Goal: Information Seeking & Learning: Find specific fact

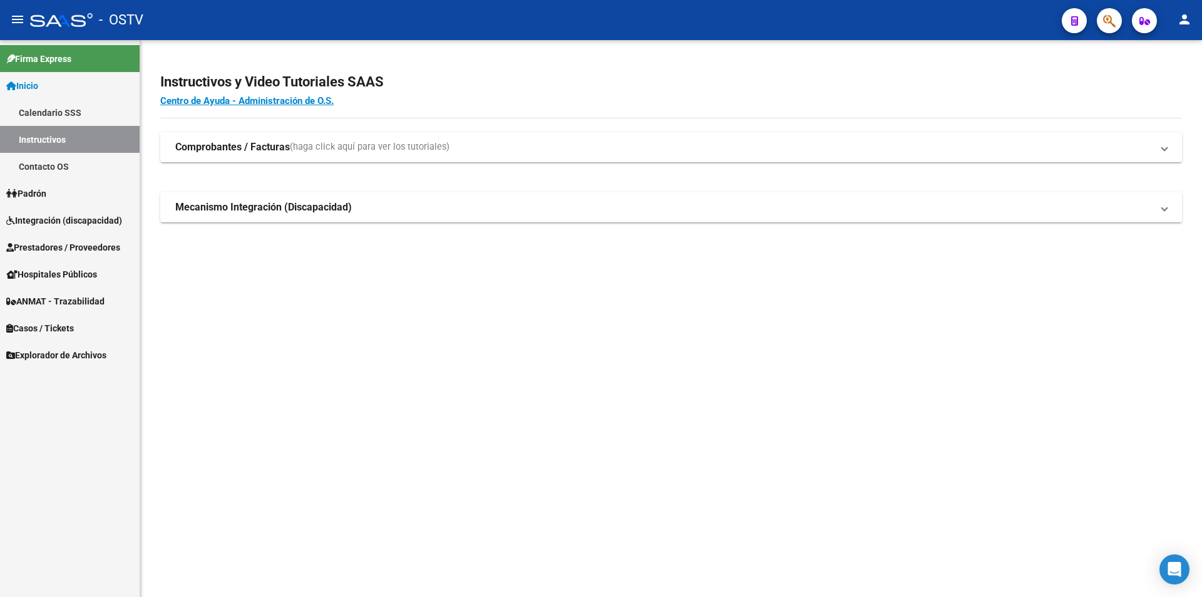
click at [93, 96] on link "Inicio" at bounding box center [70, 85] width 140 height 27
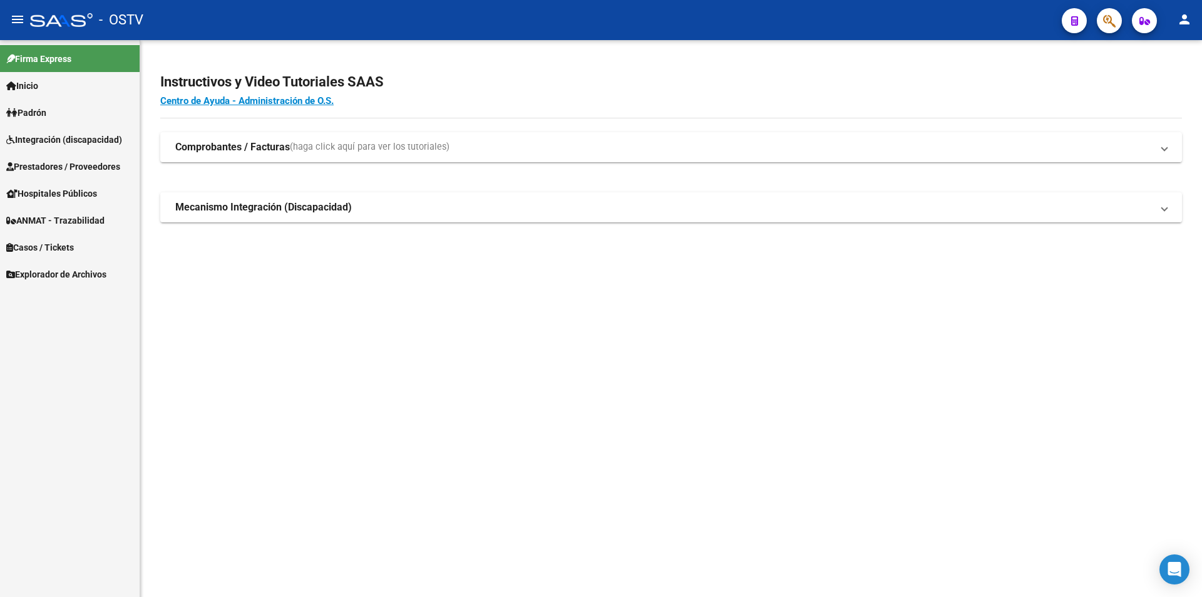
click at [86, 117] on link "Padrón" at bounding box center [70, 112] width 140 height 27
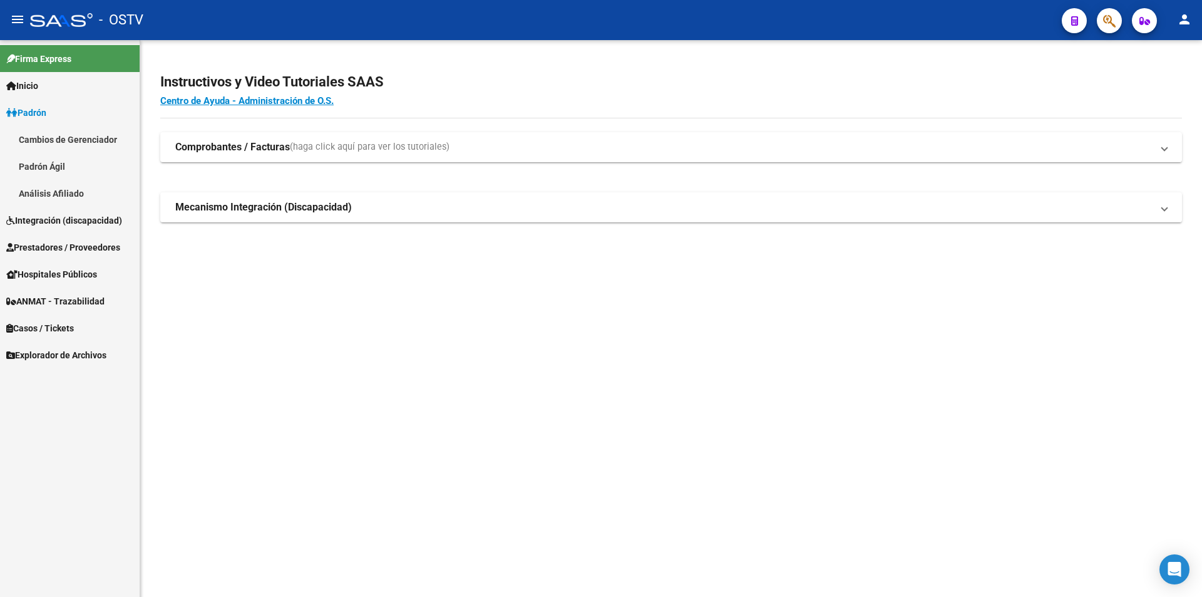
click at [80, 153] on link "Padrón Ágil" at bounding box center [70, 166] width 140 height 27
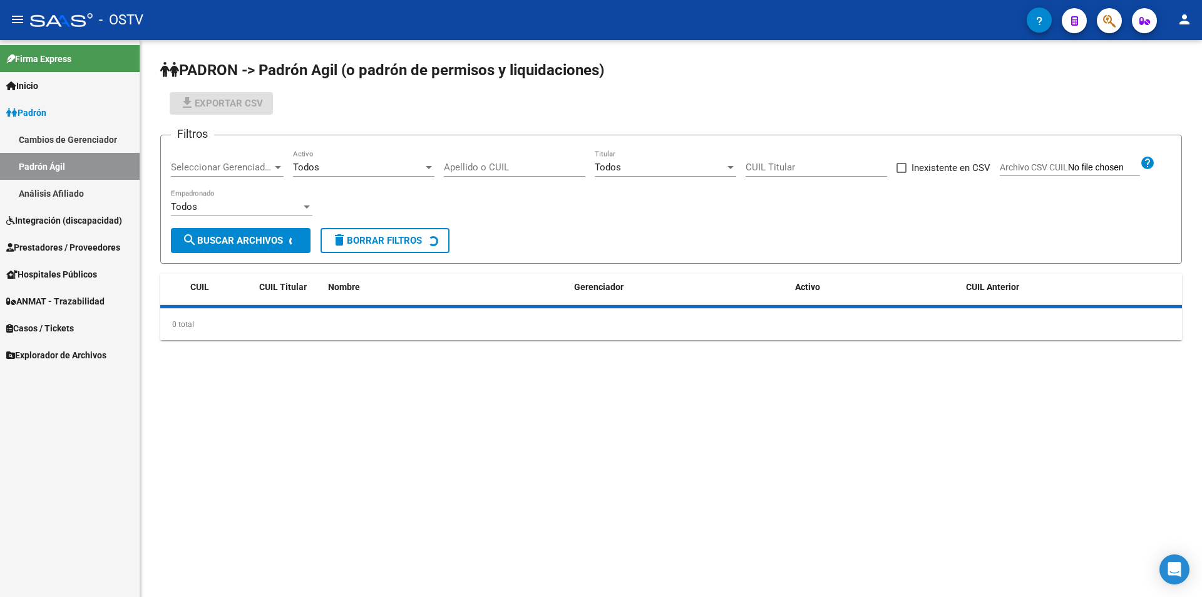
click at [81, 117] on link "Padrón" at bounding box center [70, 112] width 140 height 27
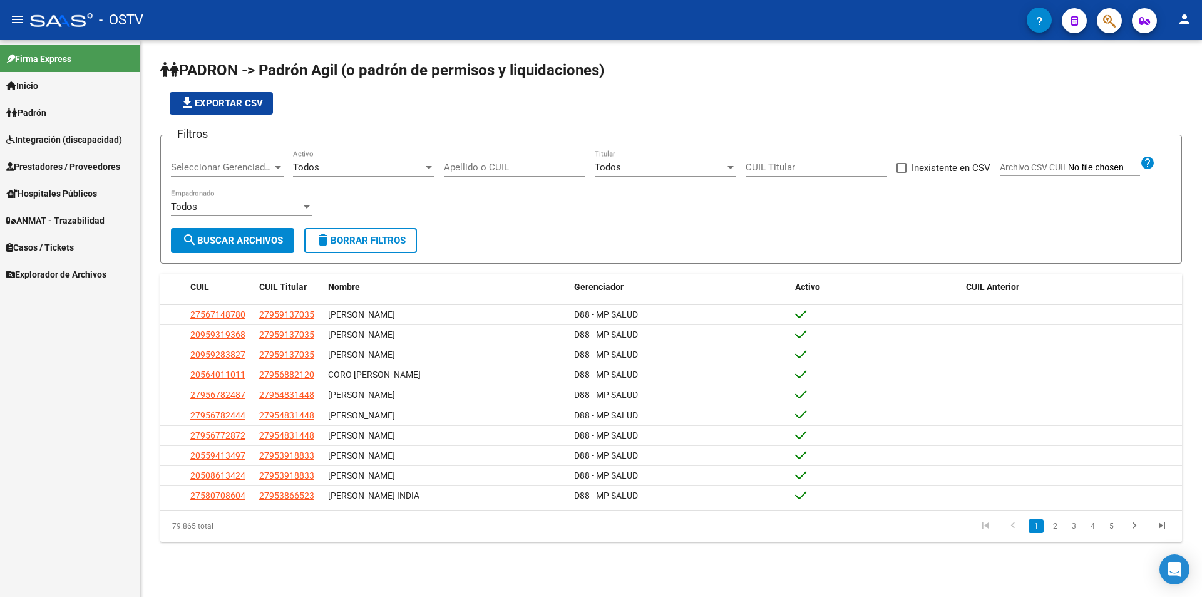
click at [213, 170] on span "Seleccionar Gerenciador" at bounding box center [221, 167] width 101 height 11
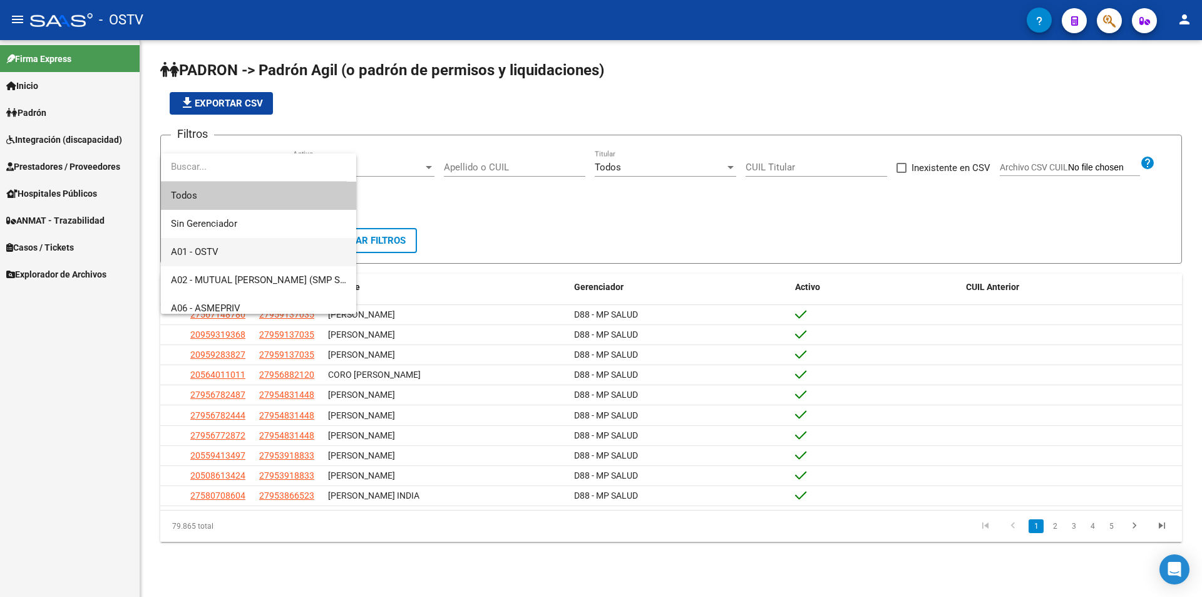
click at [229, 248] on span "A01 - OSTV" at bounding box center [258, 252] width 175 height 28
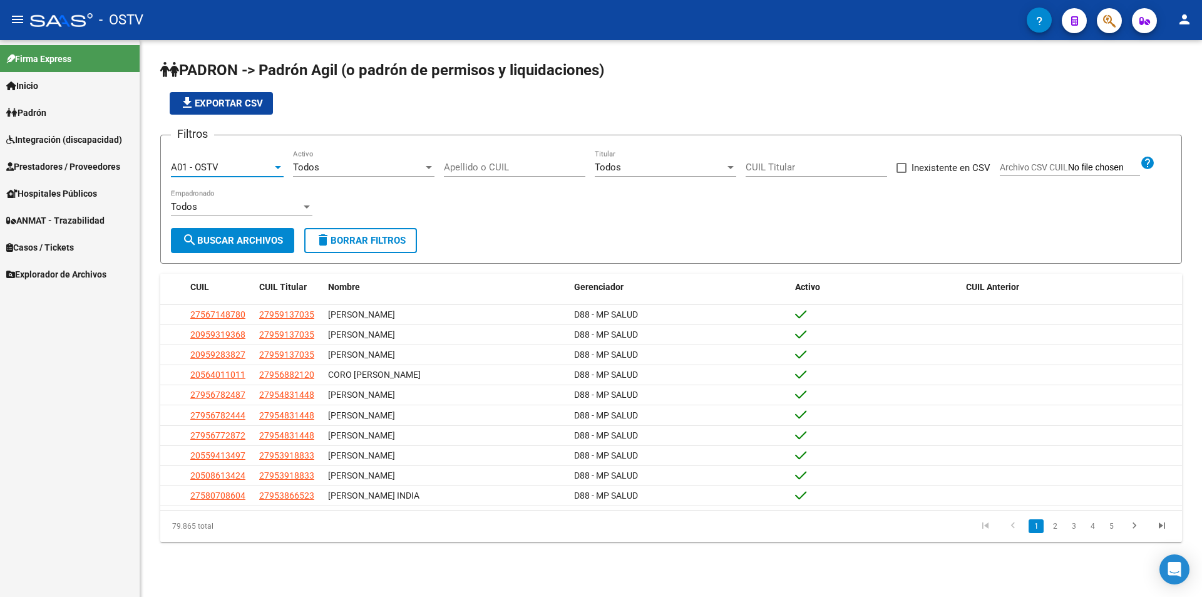
click at [329, 167] on div "Todos" at bounding box center [358, 167] width 130 height 11
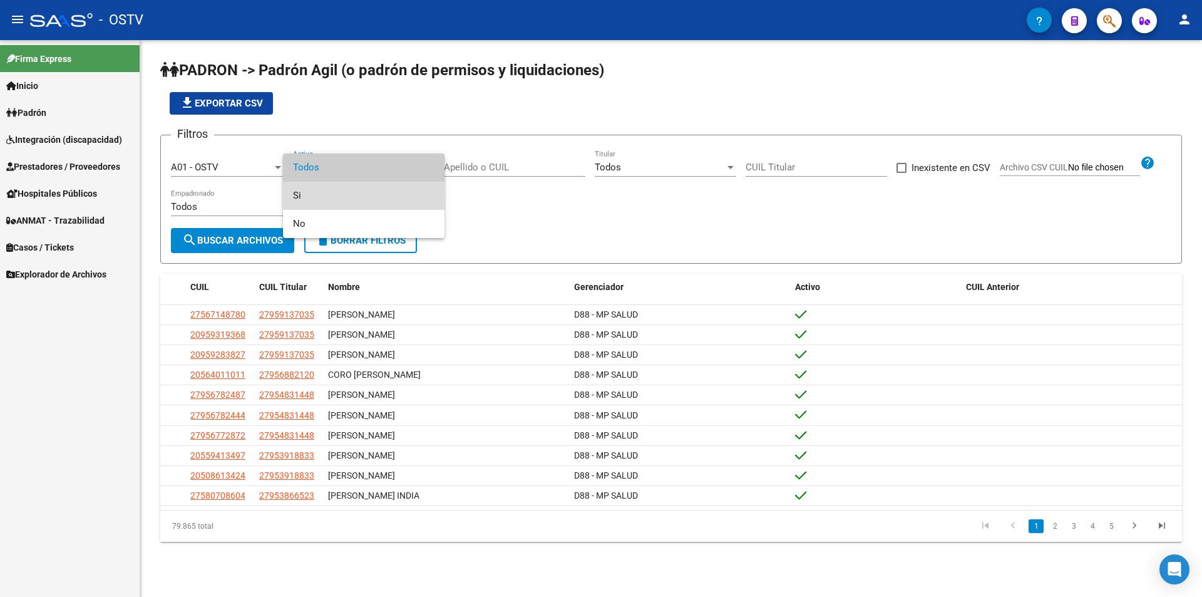
click at [334, 203] on span "Si" at bounding box center [363, 196] width 141 height 28
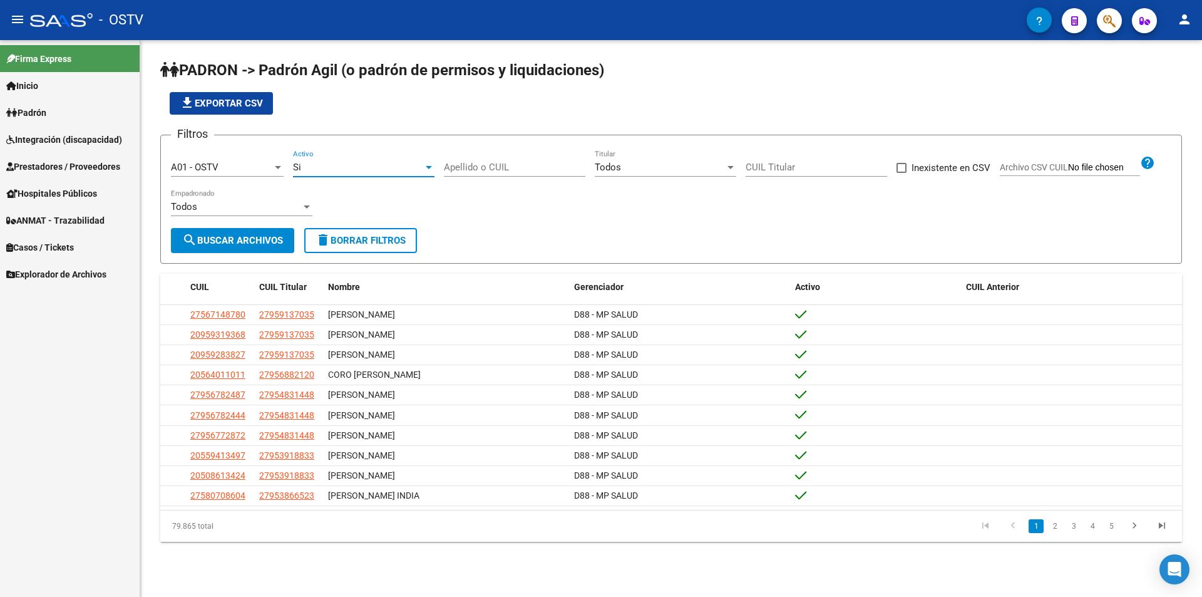
click at [254, 237] on span "search Buscar Archivos" at bounding box center [232, 240] width 101 height 11
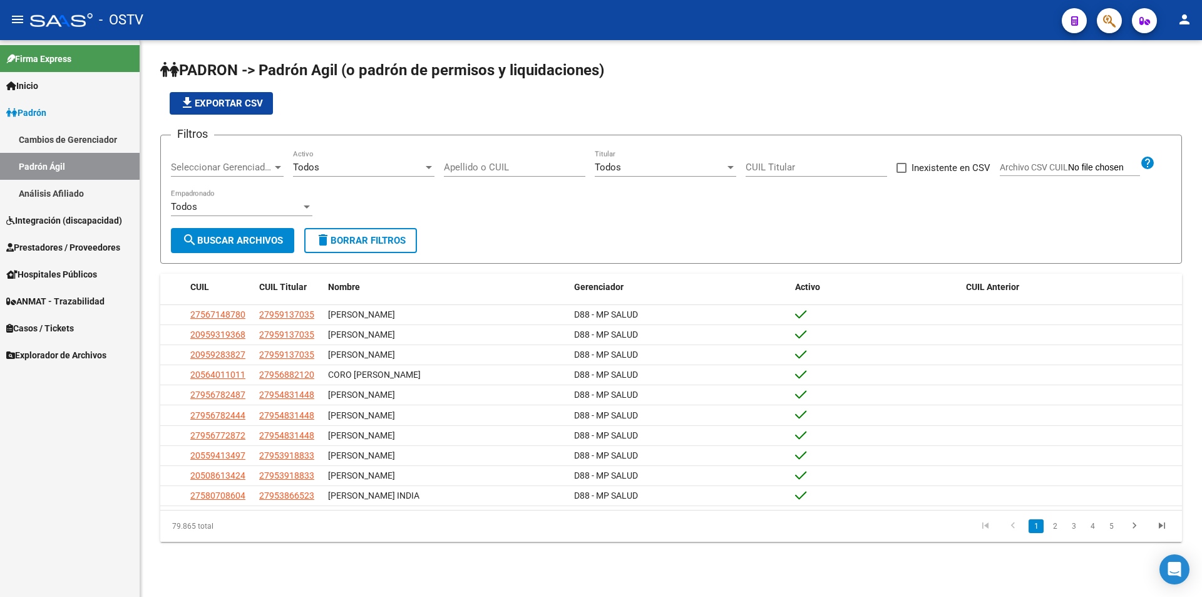
click at [368, 113] on div "file_download Exportar CSV" at bounding box center [671, 103] width 1022 height 23
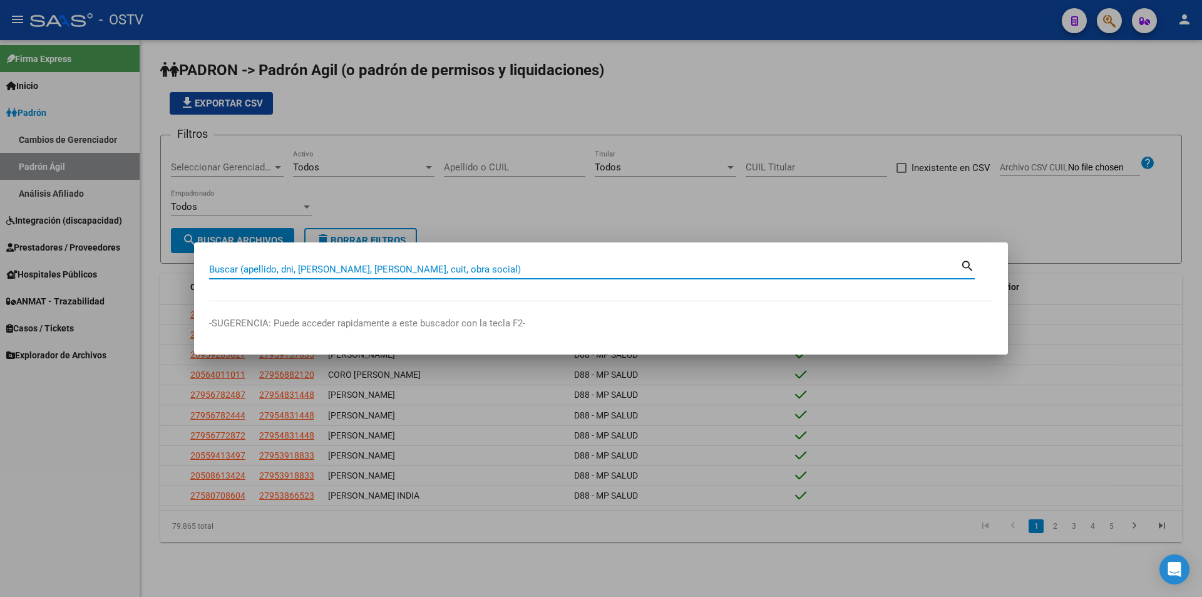
paste input "56873601"
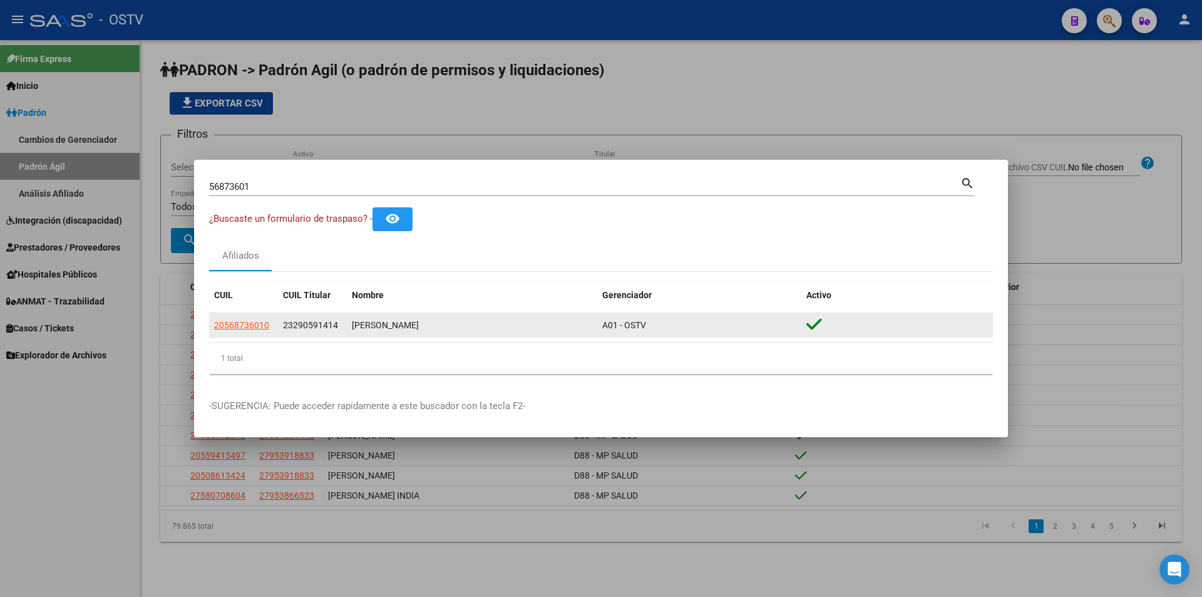
click at [237, 314] on datatable-body-cell "20568736010" at bounding box center [243, 325] width 69 height 24
click at [237, 324] on span "20568736010" at bounding box center [241, 325] width 55 height 10
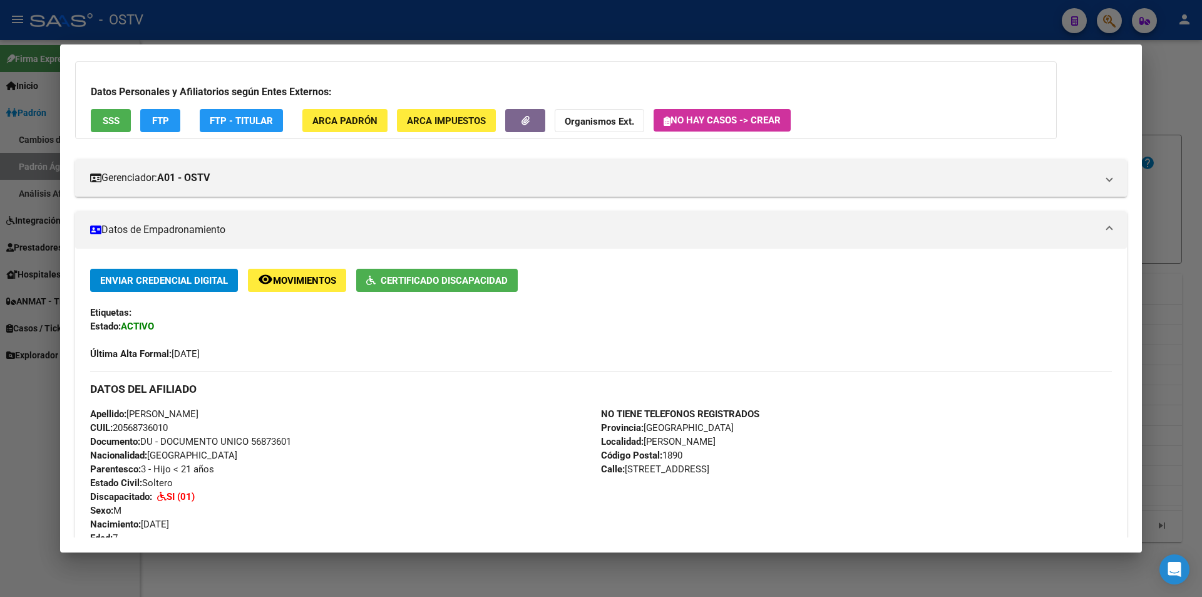
scroll to position [125, 0]
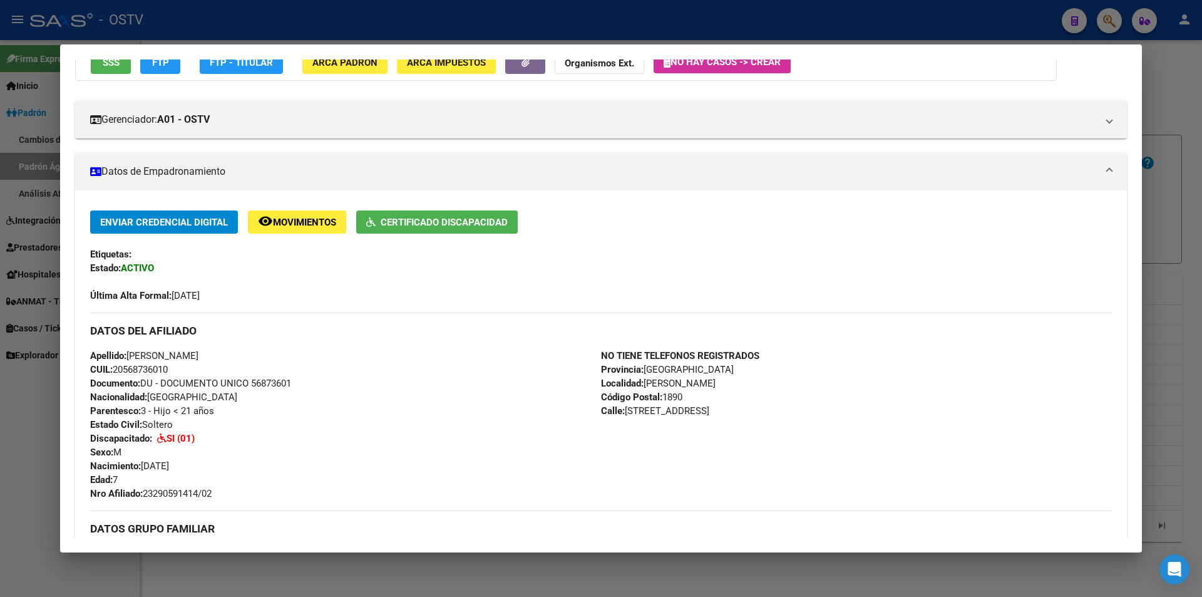
click at [647, 385] on span "Localidad: JUAN MARIA GUTI" at bounding box center [658, 383] width 115 height 11
drag, startPoint x: 644, startPoint y: 383, endPoint x: 722, endPoint y: 386, distance: 78.3
click at [722, 386] on div "NO TIENE TELEFONOS REGISTRADOS Provincia: Buenos Aires Localidad: JUAN MARIA GU…" at bounding box center [856, 425] width 511 height 152
copy span "JUAN MARIA GUTI"
click at [384, 16] on div at bounding box center [601, 298] width 1202 height 597
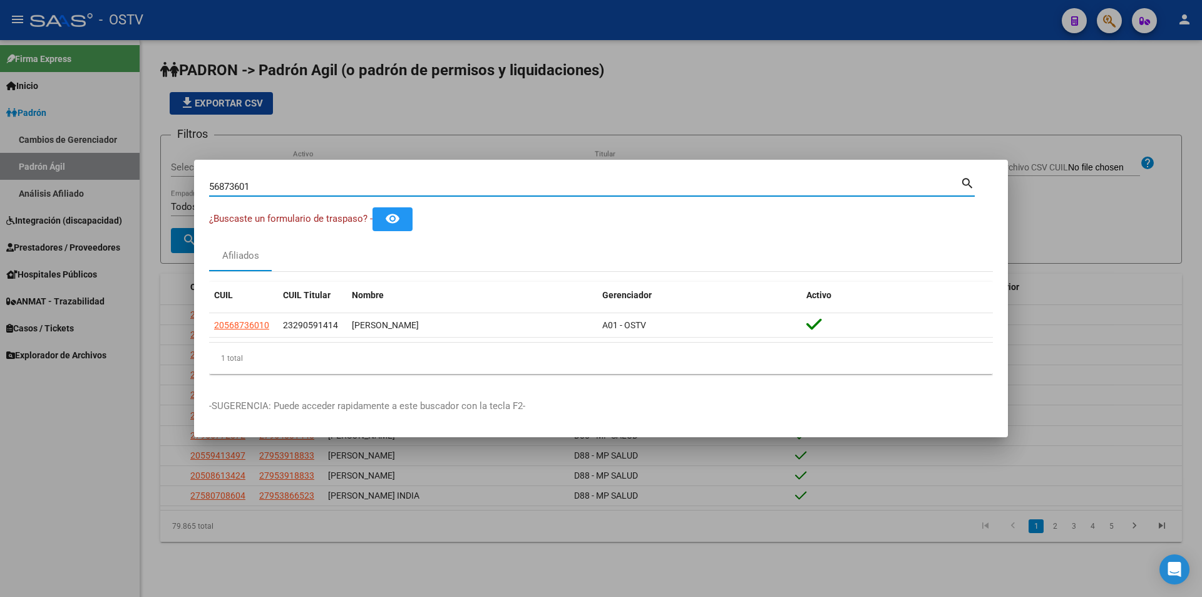
drag, startPoint x: 259, startPoint y: 188, endPoint x: 170, endPoint y: 193, distance: 89.0
click at [170, 193] on div "56873601 Buscar (apellido, dni, cuil, nro traspaso, cuit, obra social) search ¿…" at bounding box center [601, 298] width 1202 height 597
paste input "8597279"
type input "58597279"
